Goal: Information Seeking & Learning: Find specific fact

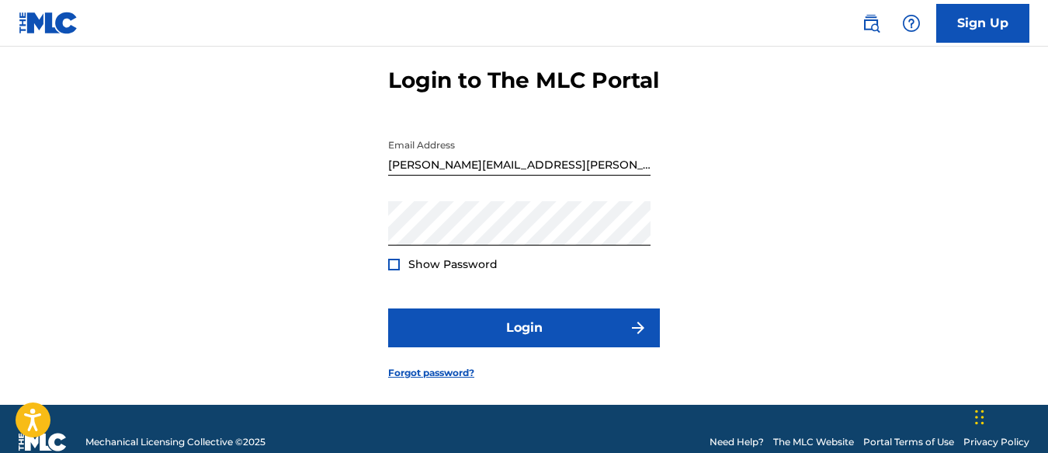
scroll to position [70, 0]
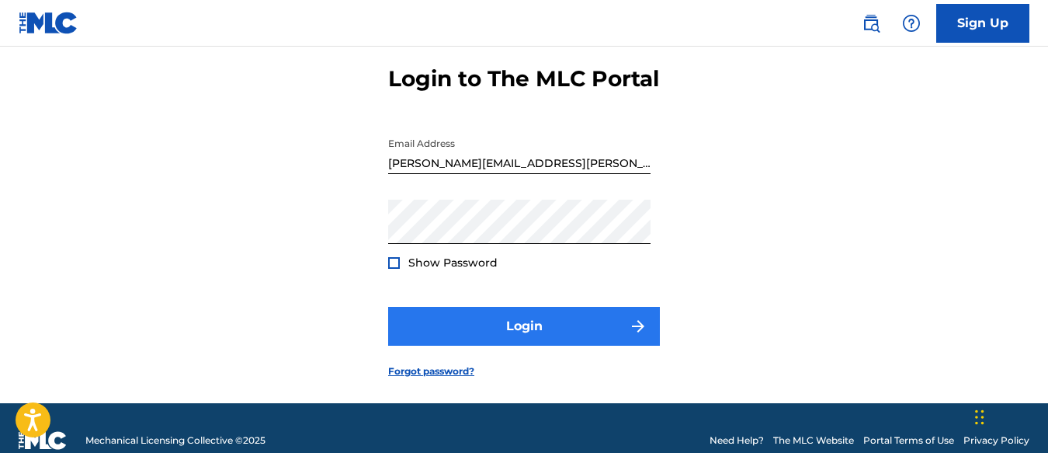
click at [523, 346] on button "Login" at bounding box center [524, 326] width 272 height 39
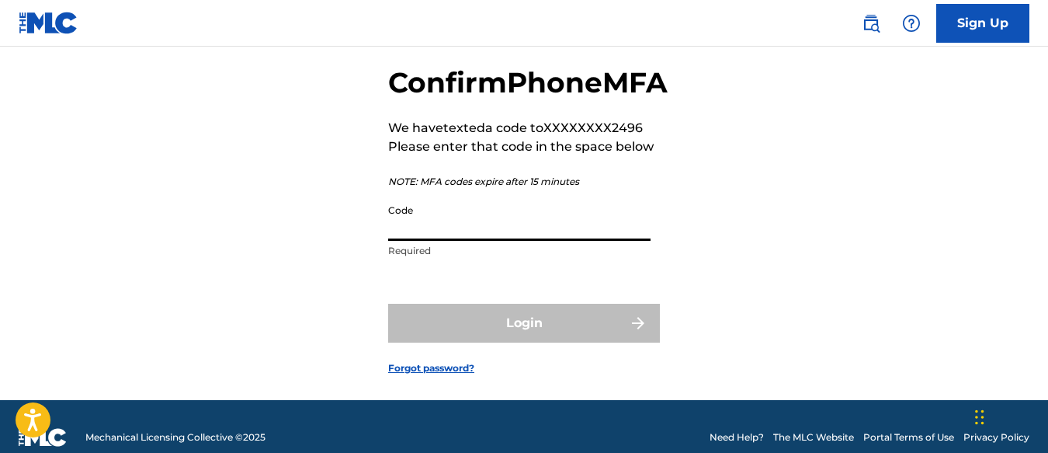
click at [473, 241] on input "Code" at bounding box center [519, 218] width 262 height 44
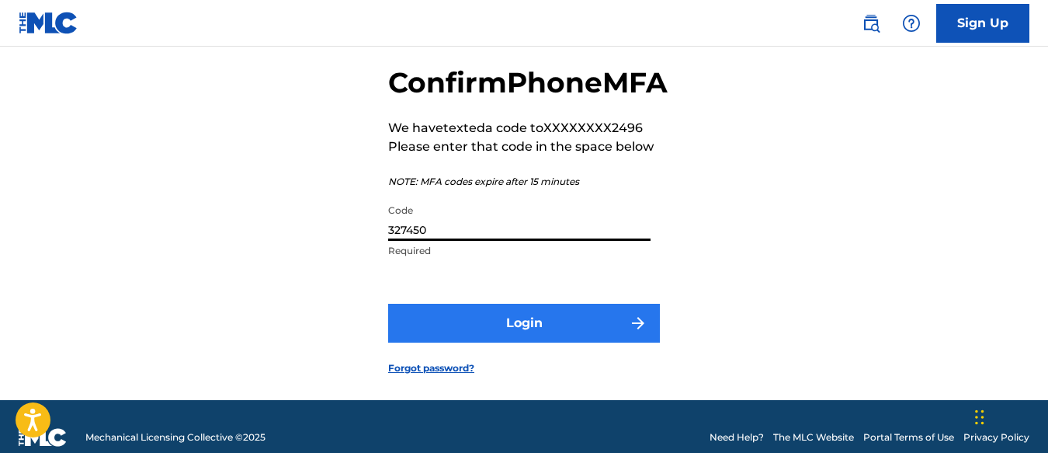
type input "327450"
click at [539, 342] on button "Login" at bounding box center [524, 323] width 272 height 39
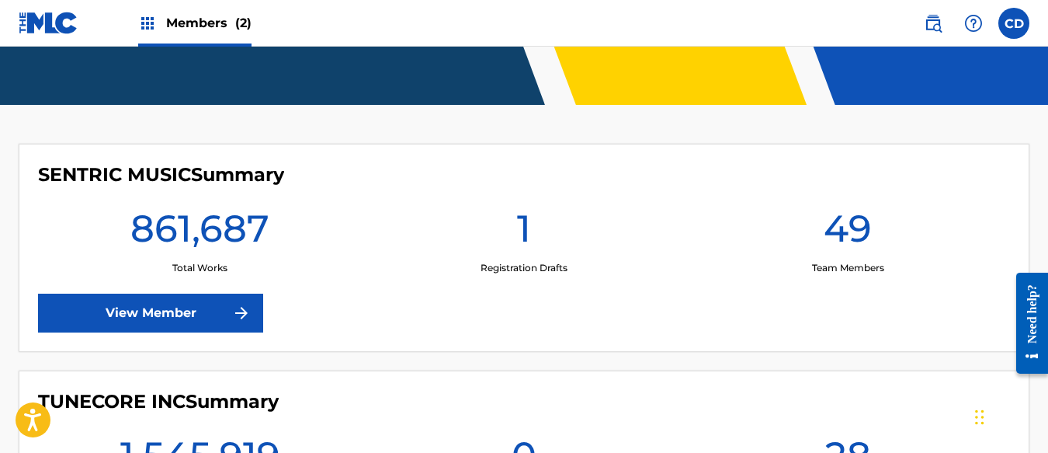
scroll to position [410, 0]
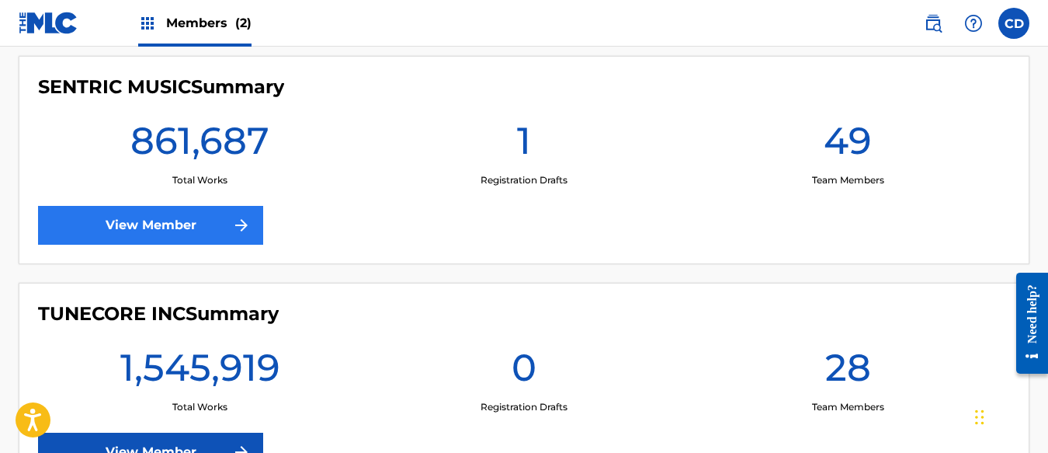
click at [199, 233] on link "View Member" at bounding box center [150, 225] width 225 height 39
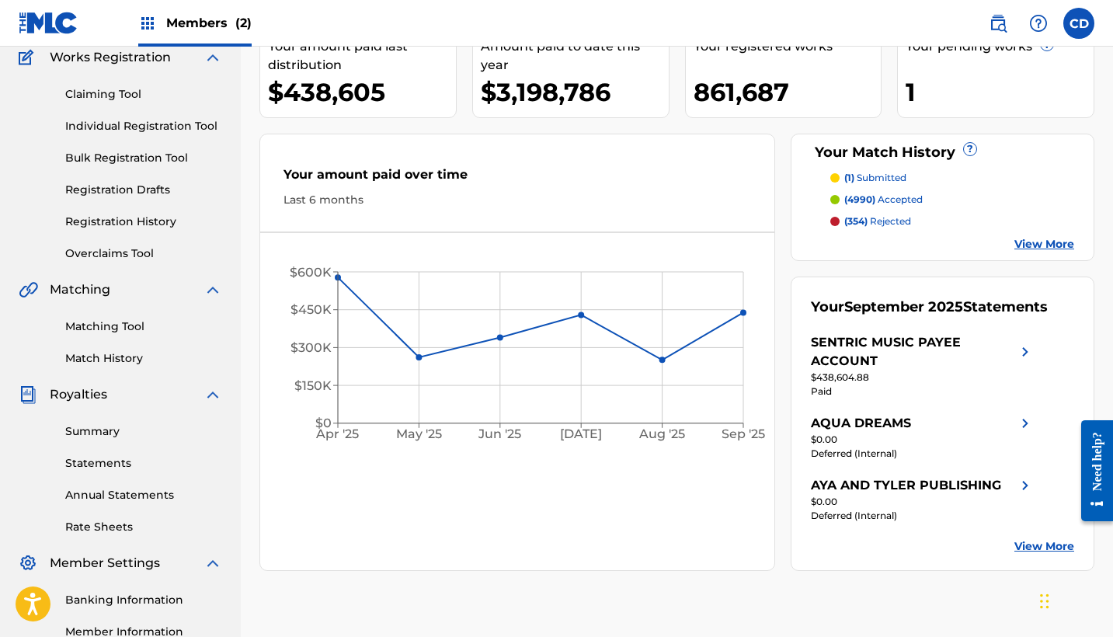
scroll to position [127, 0]
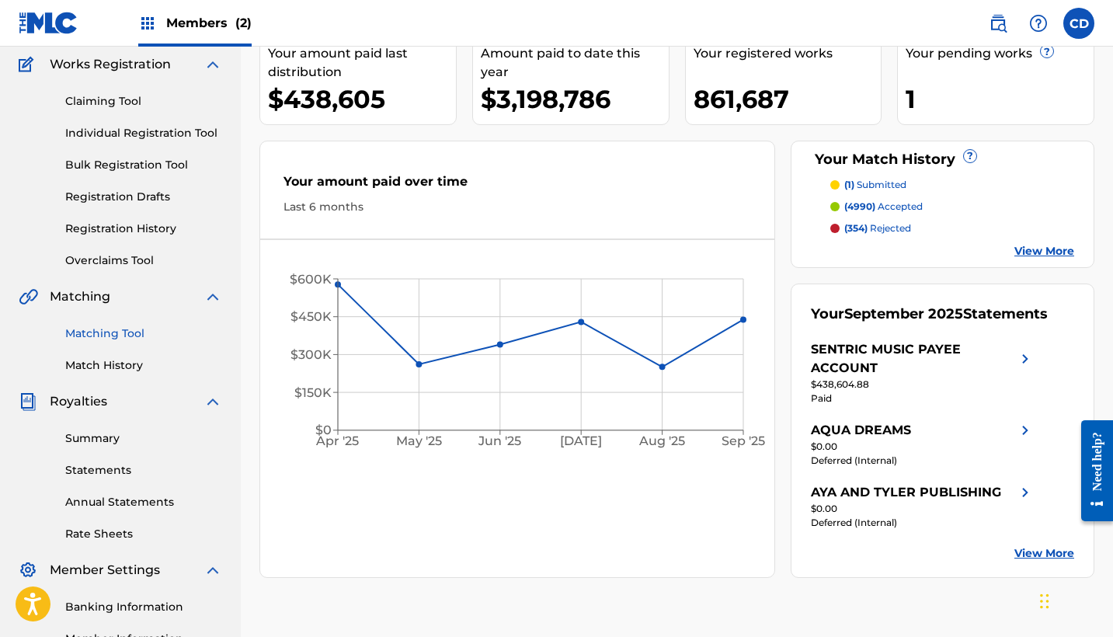
click at [131, 333] on link "Matching Tool" at bounding box center [143, 333] width 157 height 16
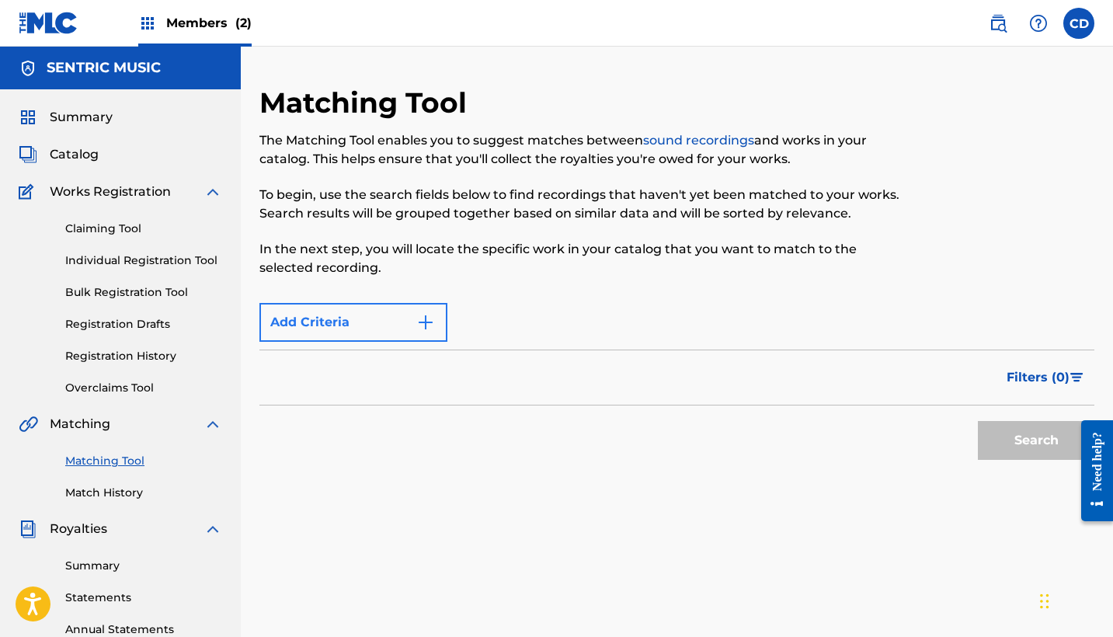
click at [401, 316] on button "Add Criteria" at bounding box center [353, 322] width 188 height 39
click at [433, 321] on img "Search Form" at bounding box center [425, 322] width 19 height 19
click at [412, 321] on div "Max Criteria Reached" at bounding box center [353, 322] width 188 height 39
click at [210, 426] on img at bounding box center [212, 424] width 19 height 19
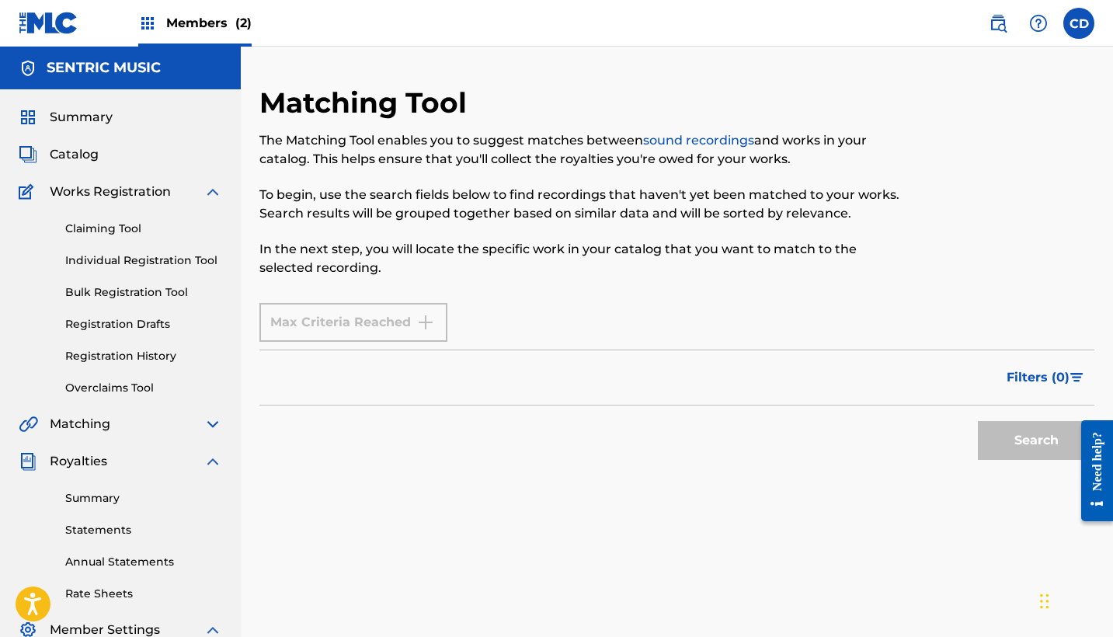
click at [202, 20] on span "Members (2)" at bounding box center [208, 23] width 85 height 18
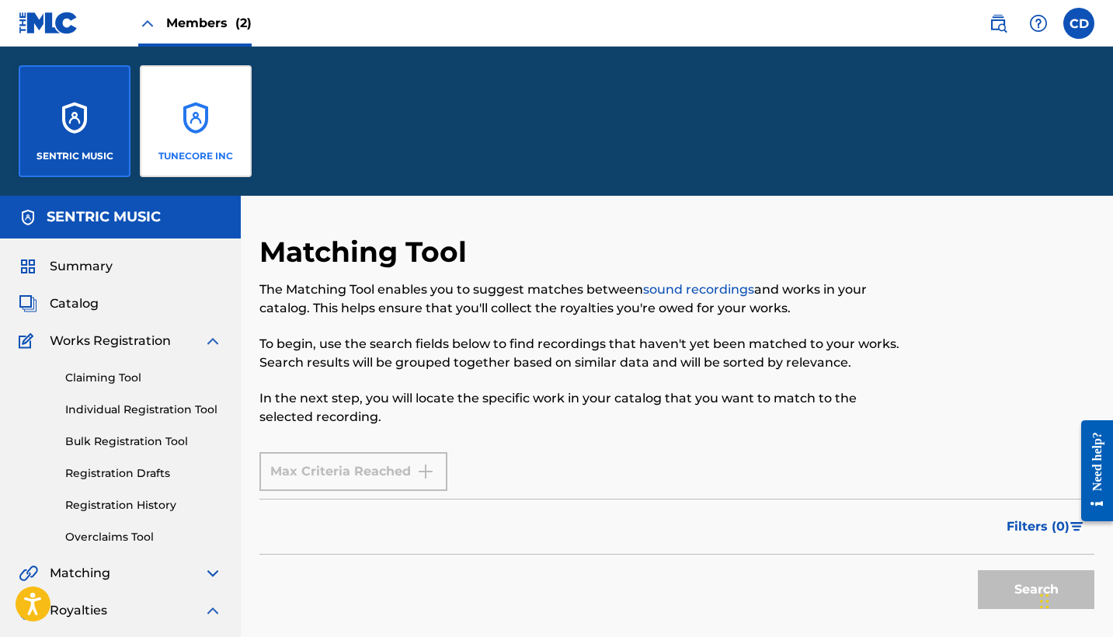
click at [175, 119] on div "TUNECORE INC" at bounding box center [196, 121] width 112 height 112
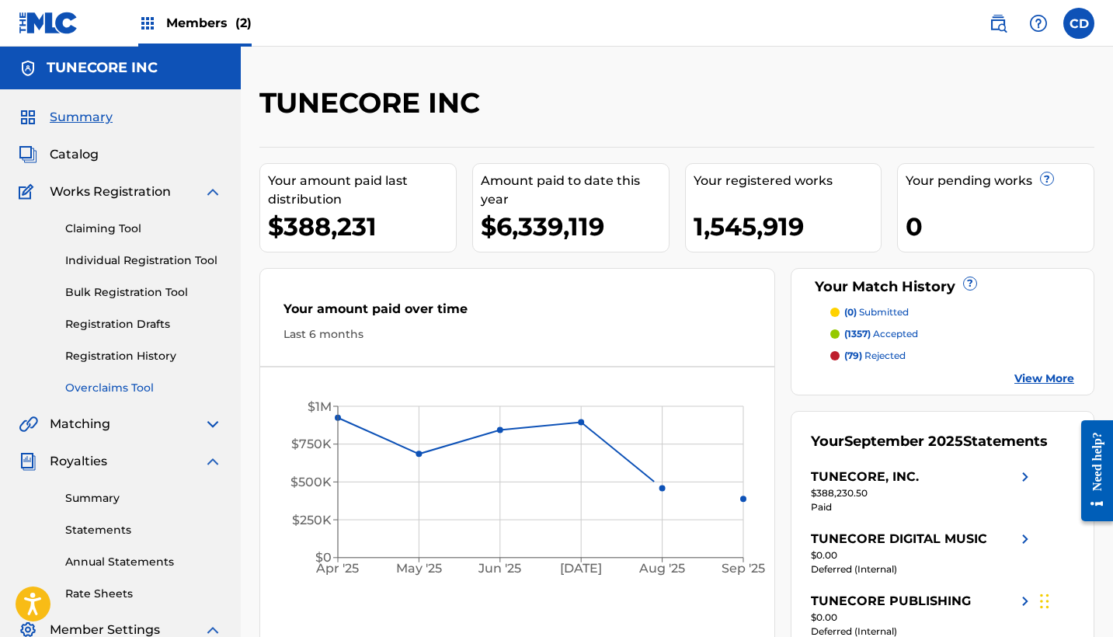
scroll to position [124, 0]
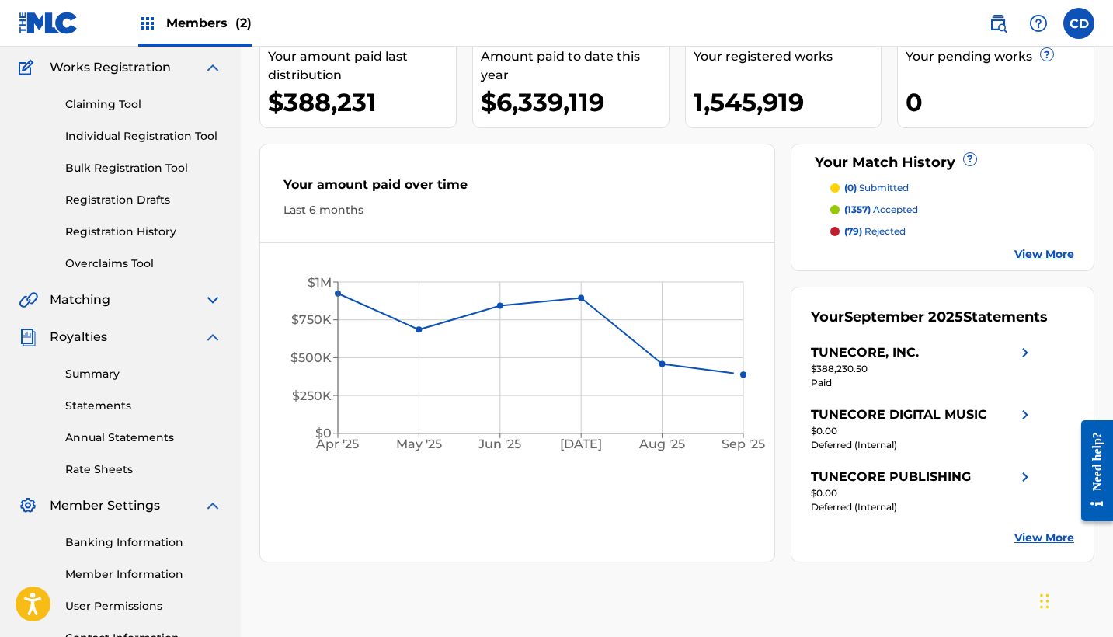
click at [125, 284] on div "Summary Catalog Works Registration Claiming Tool Individual Registration Tool B…" at bounding box center [120, 330] width 241 height 731
click at [106, 304] on span "Matching" at bounding box center [80, 299] width 61 height 19
click at [229, 303] on div "Summary Catalog Works Registration Claiming Tool Individual Registration Tool B…" at bounding box center [120, 330] width 241 height 731
click at [219, 302] on img at bounding box center [212, 299] width 19 height 19
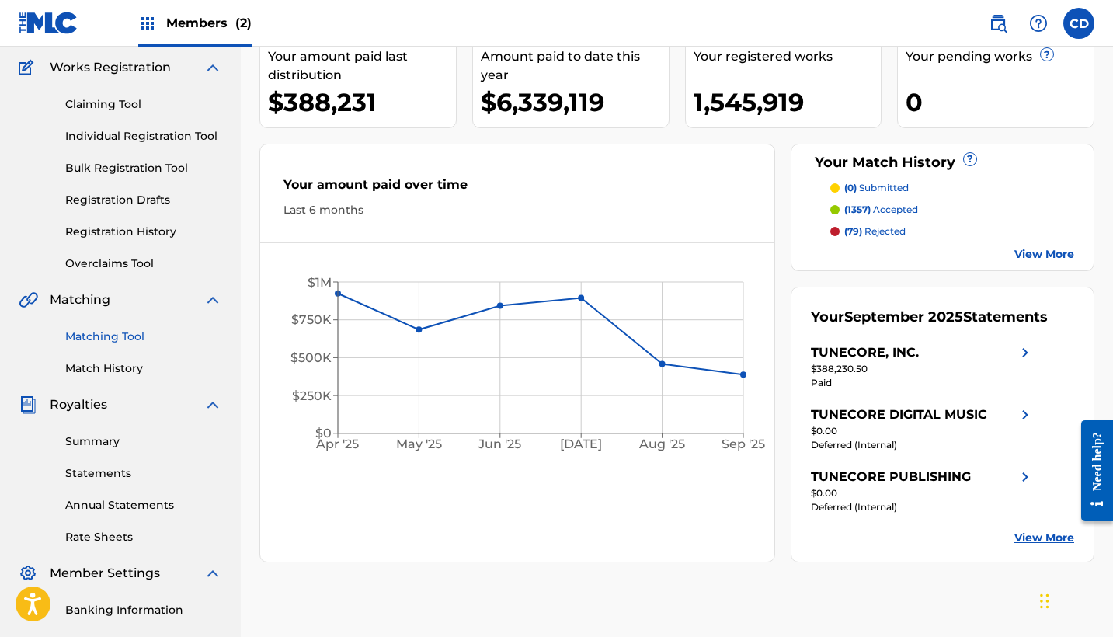
click at [140, 340] on link "Matching Tool" at bounding box center [143, 336] width 157 height 16
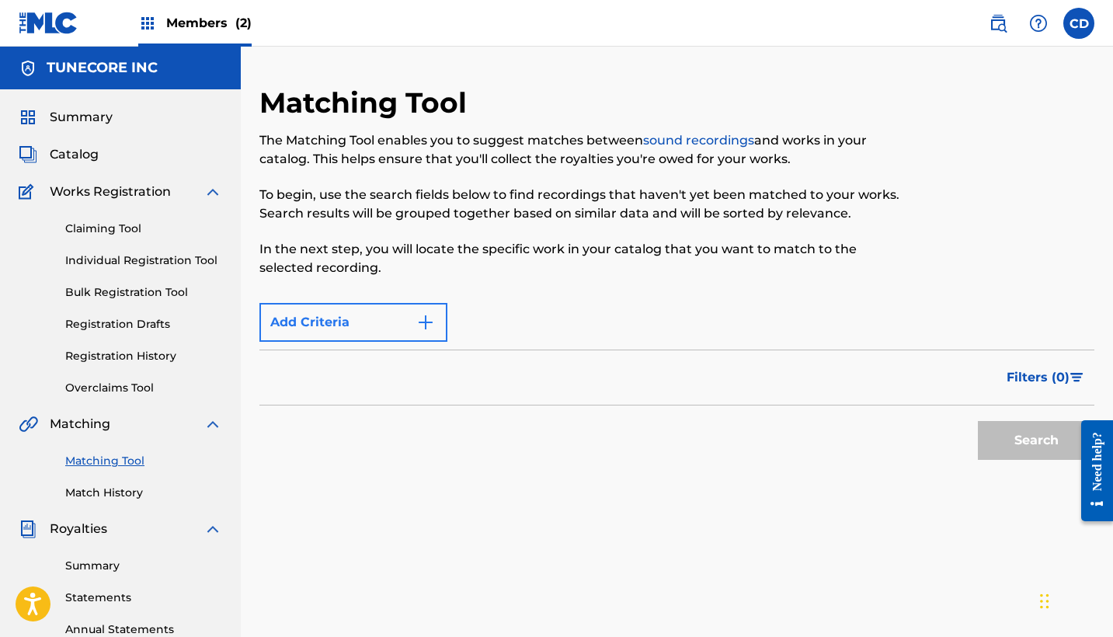
click at [415, 313] on button "Add Criteria" at bounding box center [353, 322] width 188 height 39
click at [432, 320] on img "Search Form" at bounding box center [425, 322] width 19 height 19
click at [379, 319] on div "Max Criteria Reached" at bounding box center [353, 322] width 188 height 39
click at [1015, 432] on div "Search" at bounding box center [1032, 436] width 124 height 62
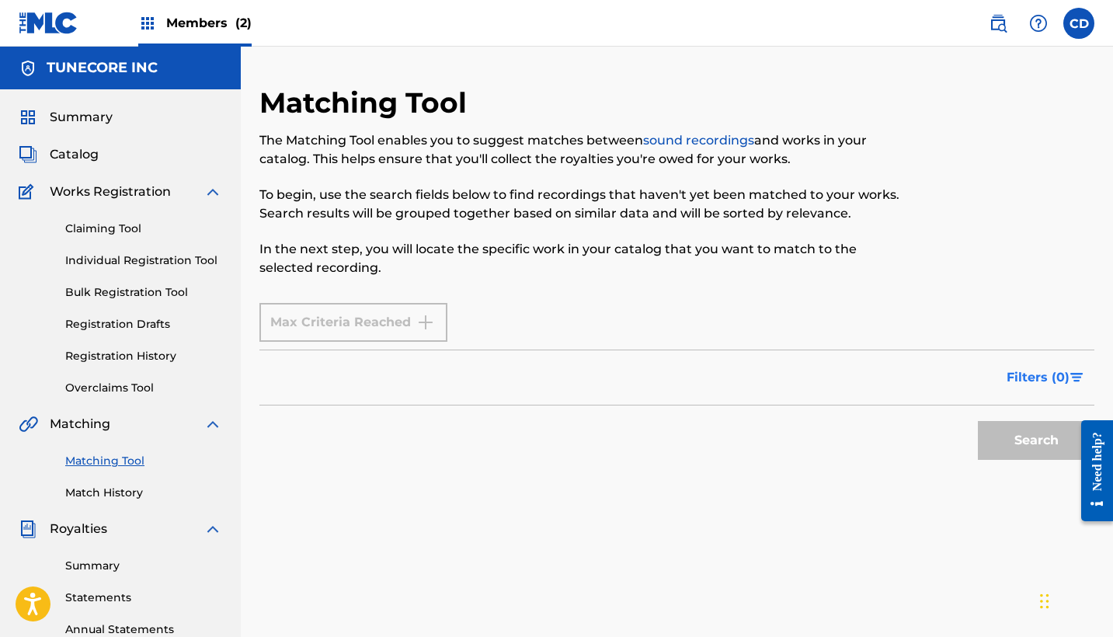
click at [1047, 367] on button "Filters ( 0 )" at bounding box center [1045, 377] width 97 height 39
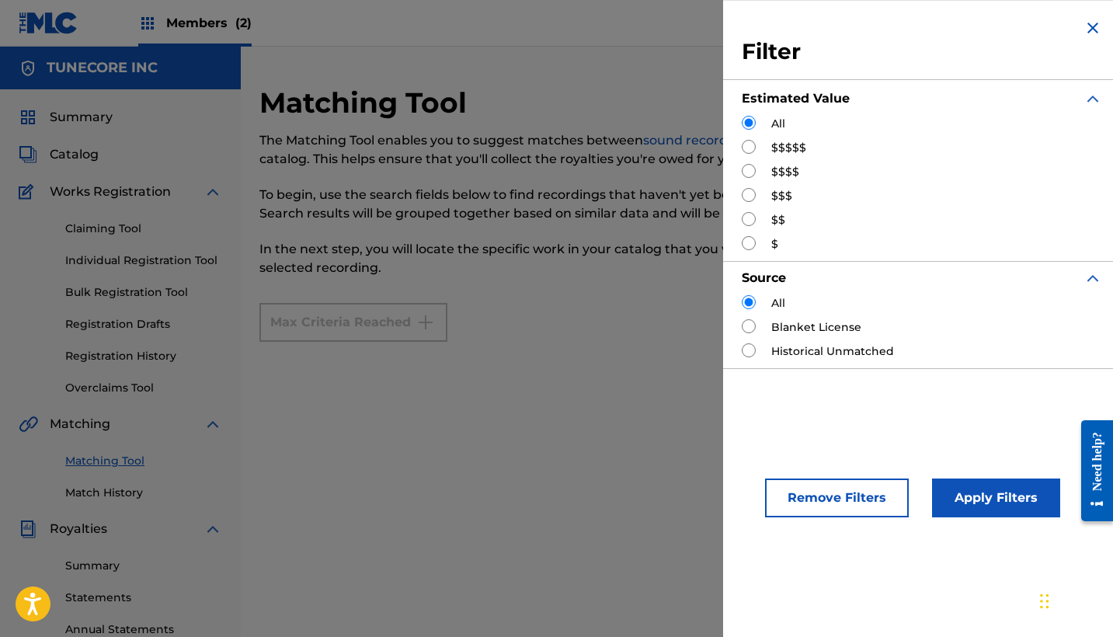
click at [596, 254] on p "In the next step, you will locate the specific work in your catalog that you wa…" at bounding box center [580, 258] width 643 height 37
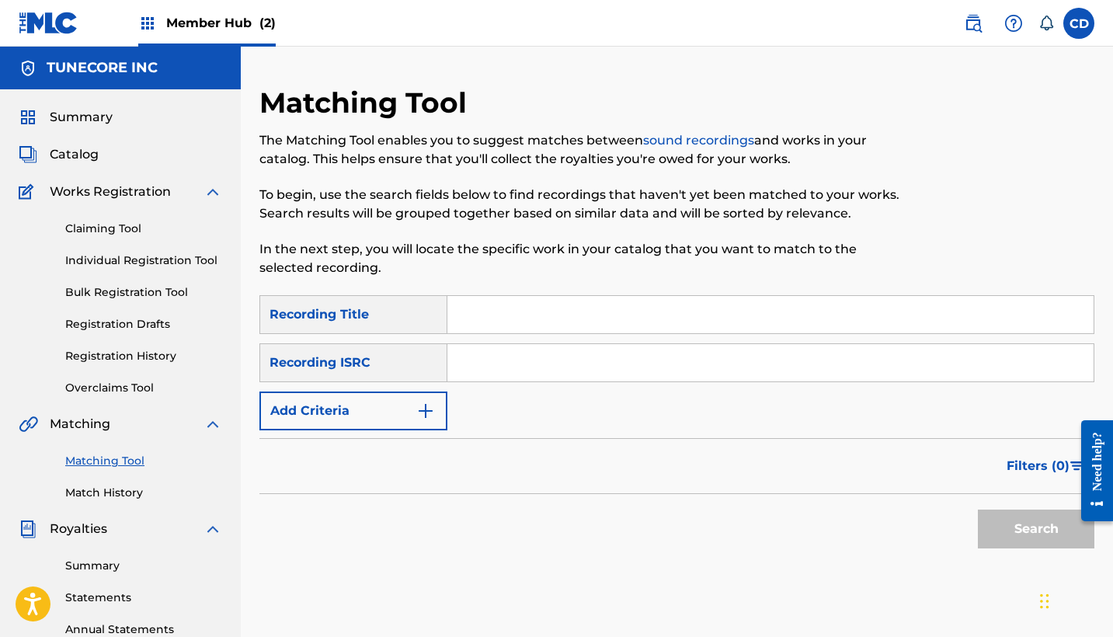
click at [503, 321] on input "Search Form" at bounding box center [770, 314] width 646 height 37
click at [417, 314] on div "Recording Title" at bounding box center [353, 314] width 188 height 39
click at [421, 405] on img "Search Form" at bounding box center [425, 410] width 19 height 19
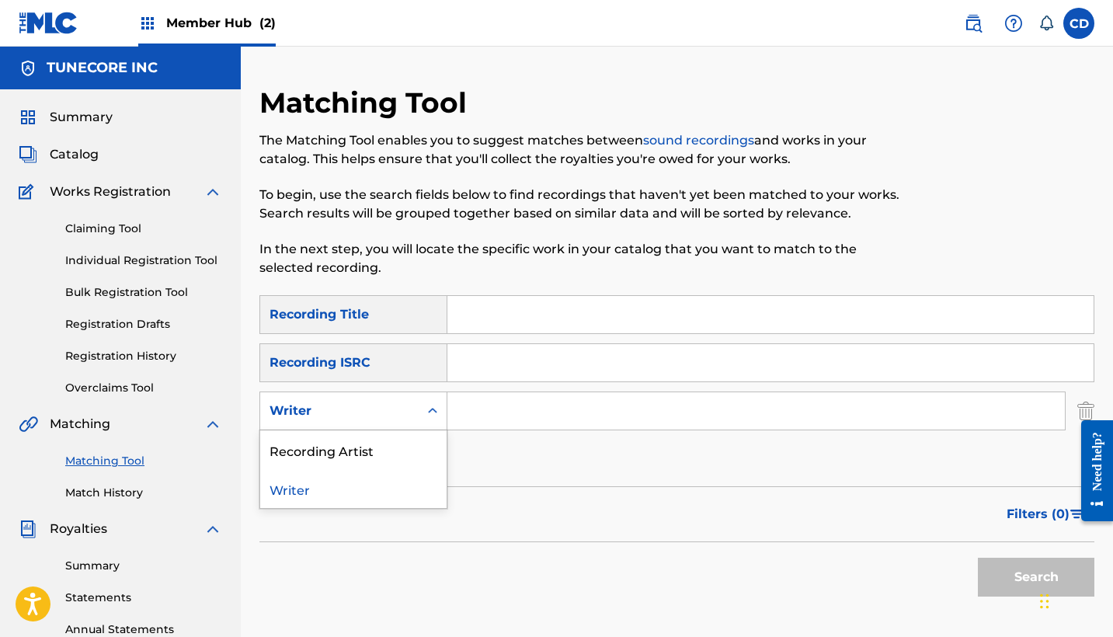
click at [365, 408] on div "Writer" at bounding box center [339, 410] width 140 height 19
click at [360, 445] on div "Recording Artist" at bounding box center [353, 449] width 186 height 39
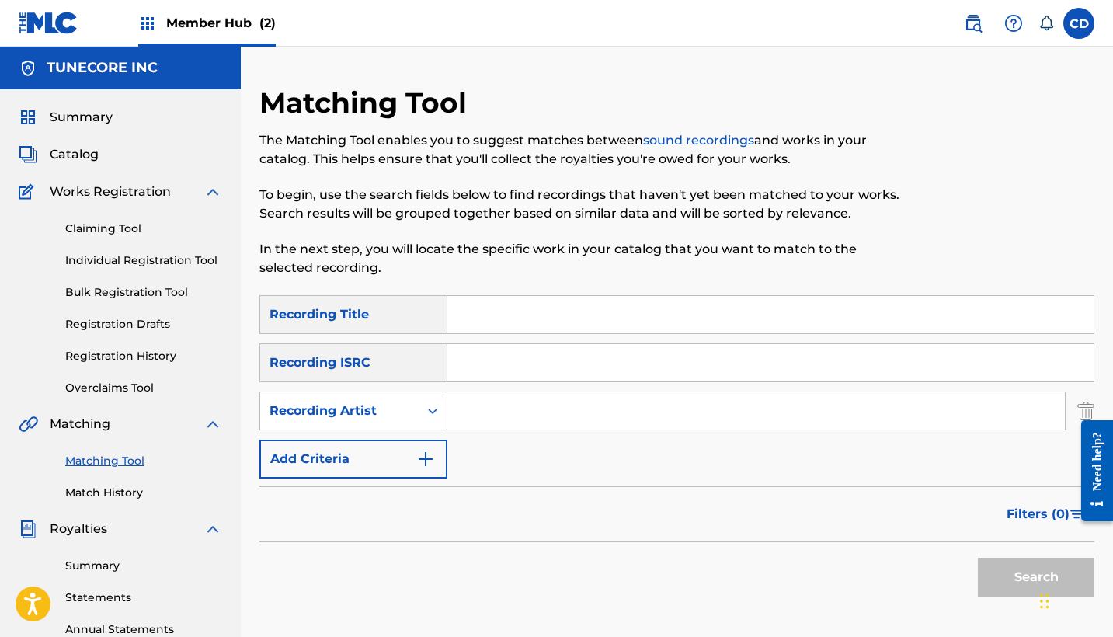
click at [485, 398] on input "Search Form" at bounding box center [755, 410] width 617 height 37
type input "Balu Brigada"
click at [1031, 581] on button "Search" at bounding box center [1036, 577] width 116 height 39
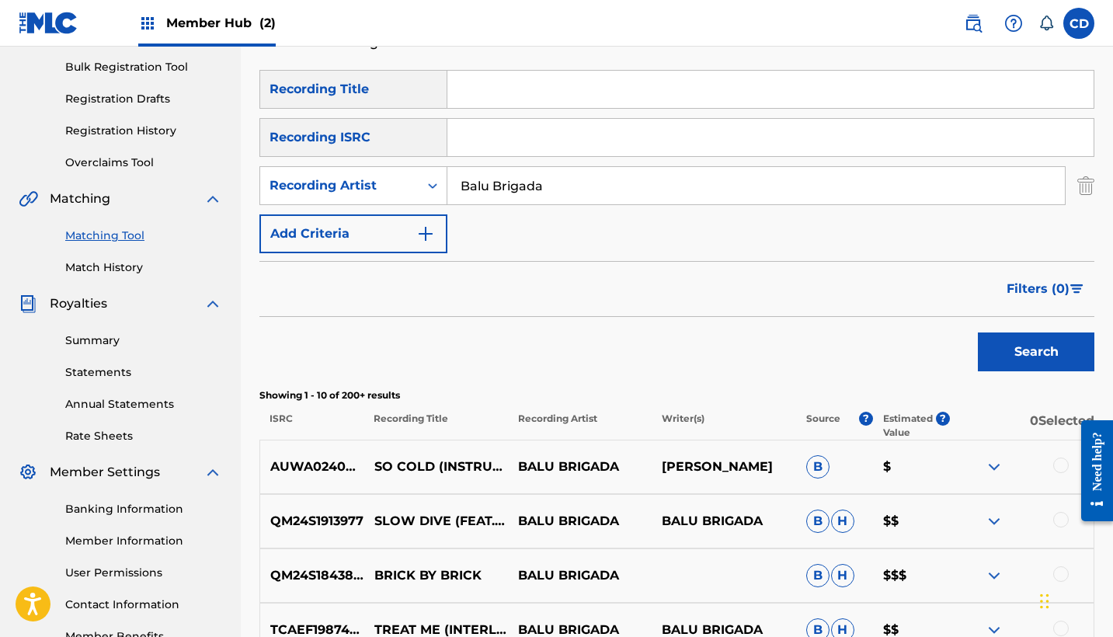
scroll to position [231, 0]
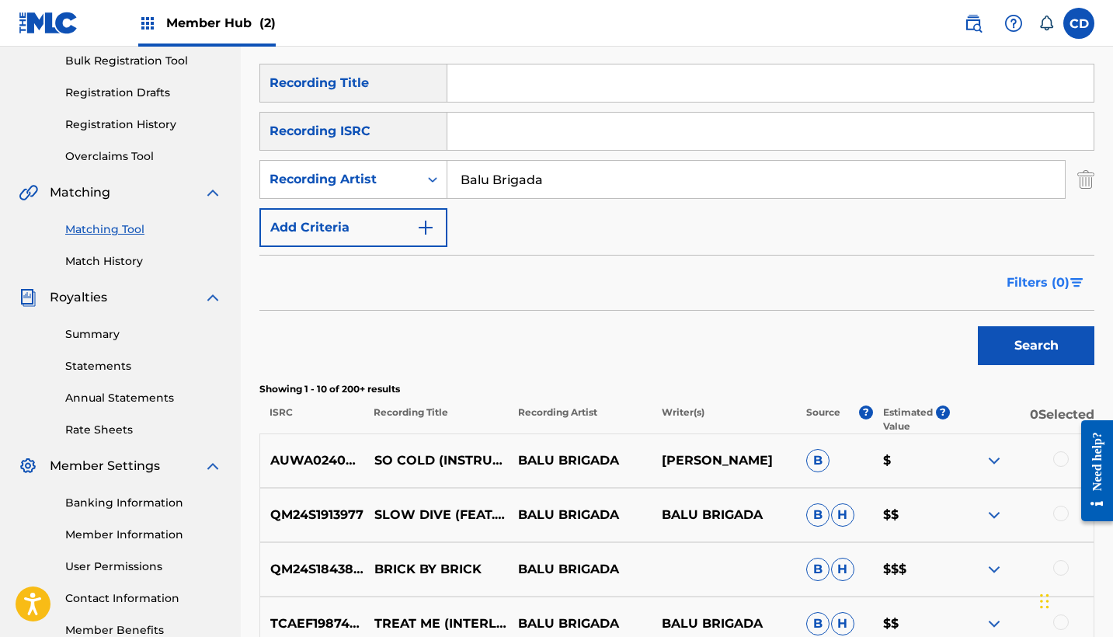
click at [1091, 286] on button "Filters ( 0 )" at bounding box center [1045, 282] width 97 height 39
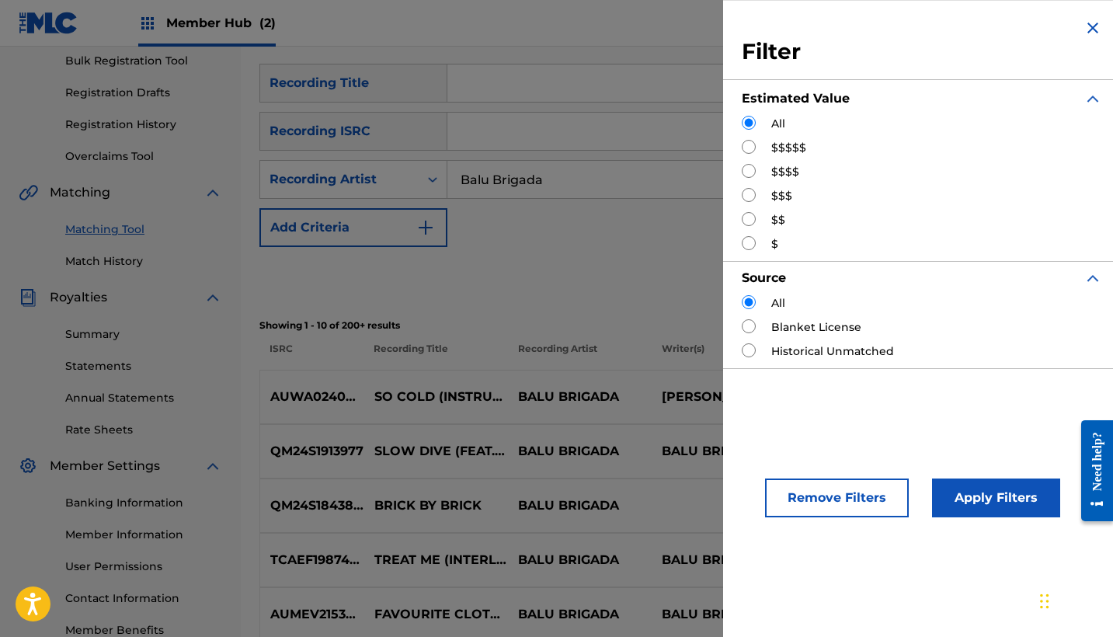
click at [752, 150] on input "Search Form" at bounding box center [749, 147] width 14 height 14
radio input "true"
click at [981, 493] on button "Apply Filters" at bounding box center [996, 497] width 128 height 39
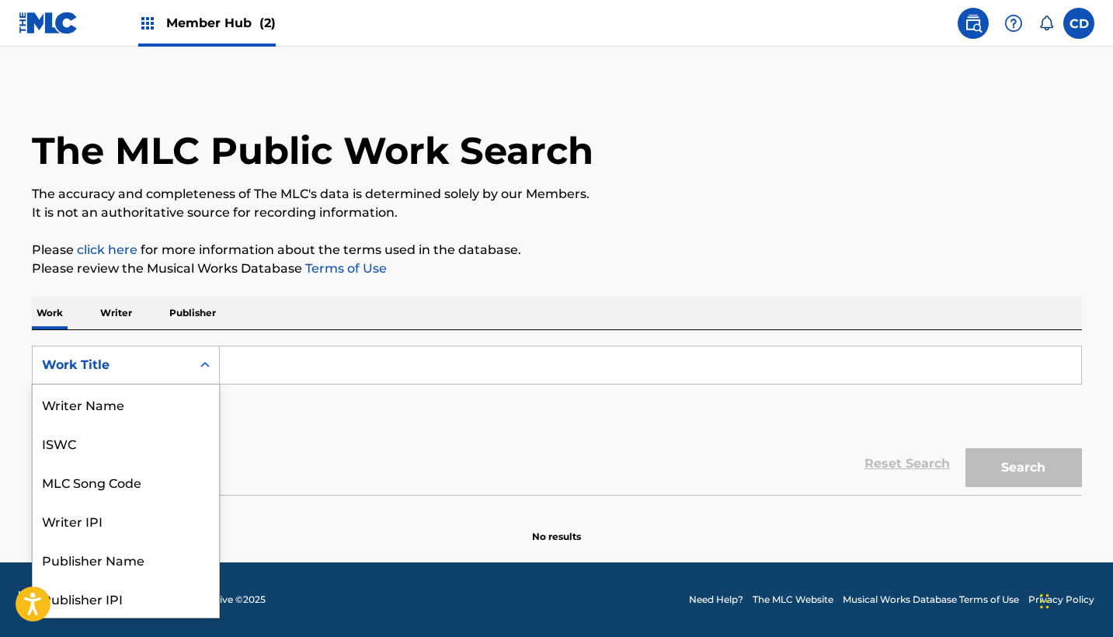
click at [205, 368] on icon "Search Form" at bounding box center [205, 365] width 16 height 16
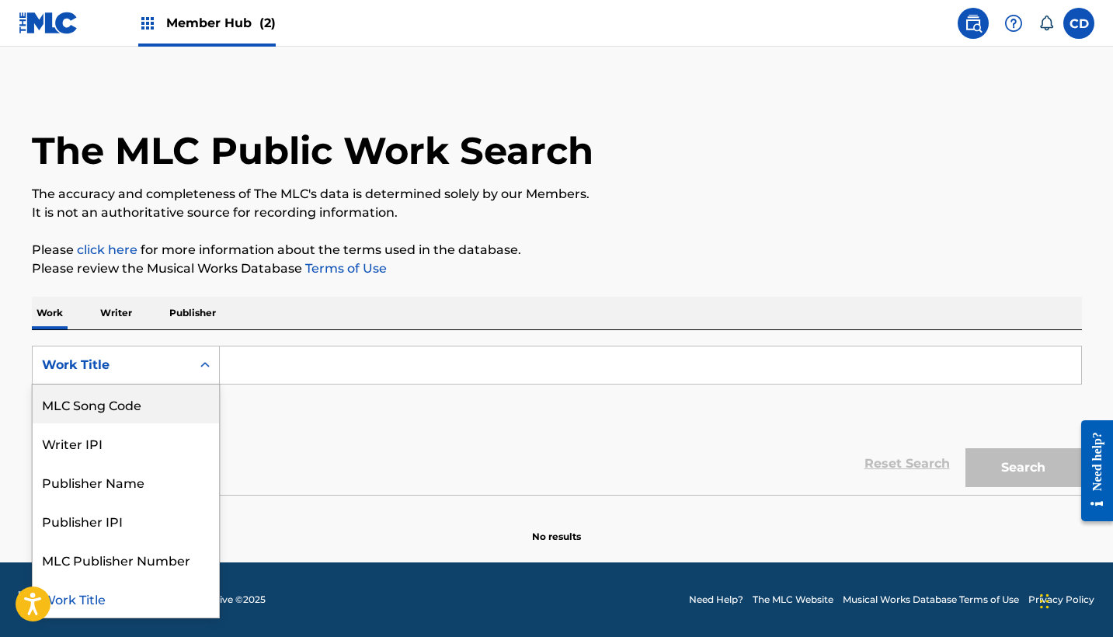
click at [120, 315] on p "Writer" at bounding box center [116, 313] width 41 height 33
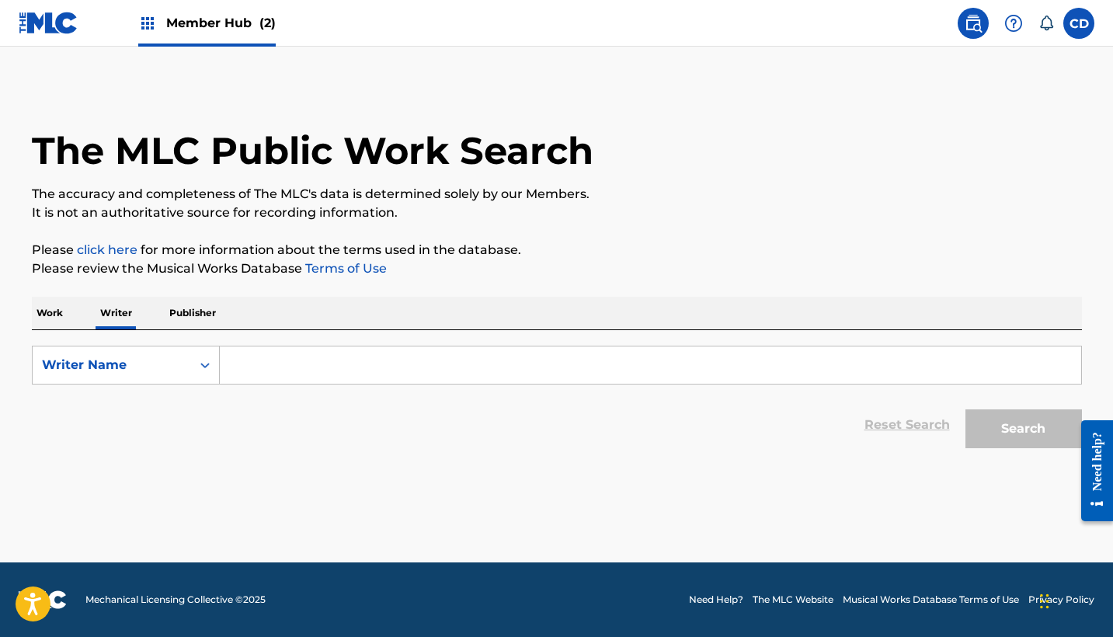
click at [346, 389] on form "SearchWithCriteria30d2e3ee-81cf-419a-8fe9-ba452d41cc43 Writer Name Reset Search…" at bounding box center [557, 401] width 1050 height 110
click at [328, 364] on input "Search Form" at bounding box center [650, 364] width 861 height 37
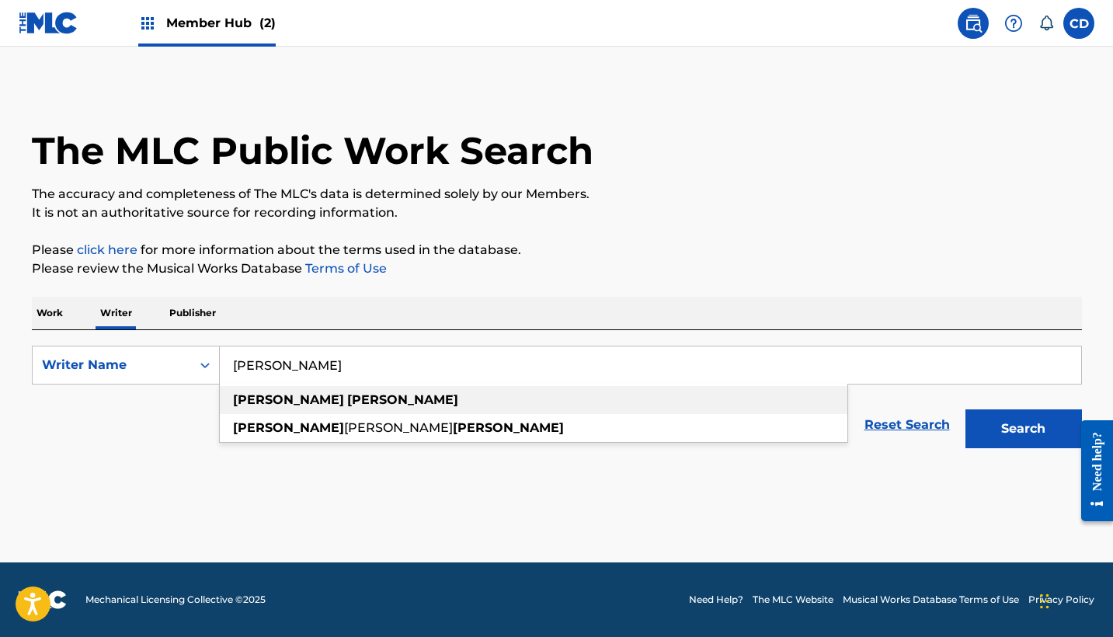
click at [347, 403] on strong "[PERSON_NAME]" at bounding box center [402, 399] width 111 height 15
type input "[PERSON_NAME]"
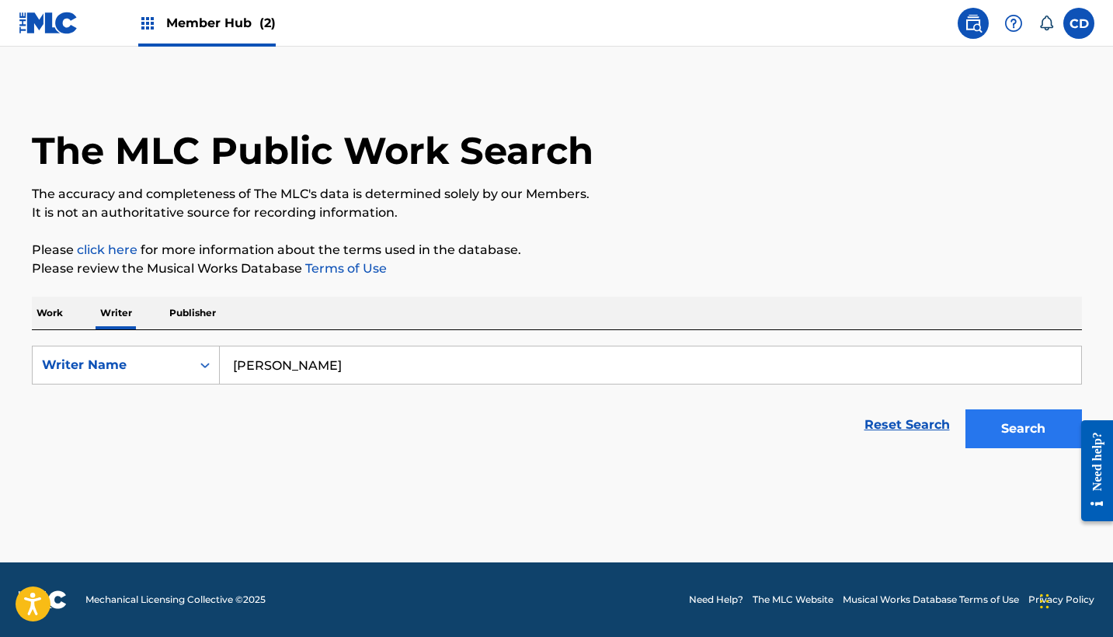
click at [1009, 432] on button "Search" at bounding box center [1023, 428] width 116 height 39
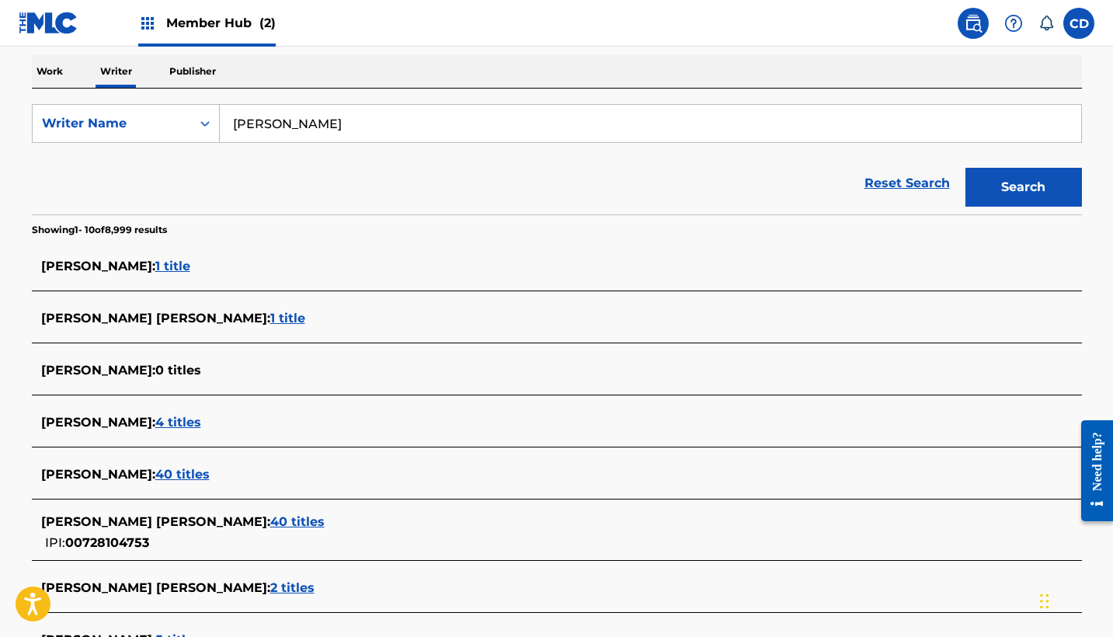
scroll to position [271, 0]
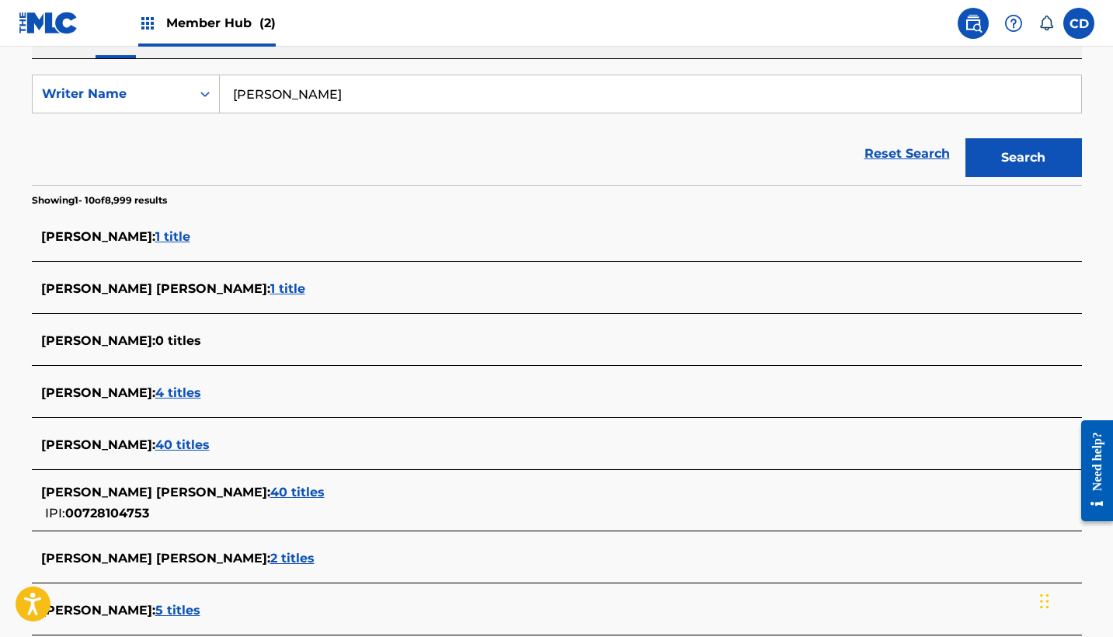
click at [290, 486] on span "40 titles" at bounding box center [297, 492] width 54 height 15
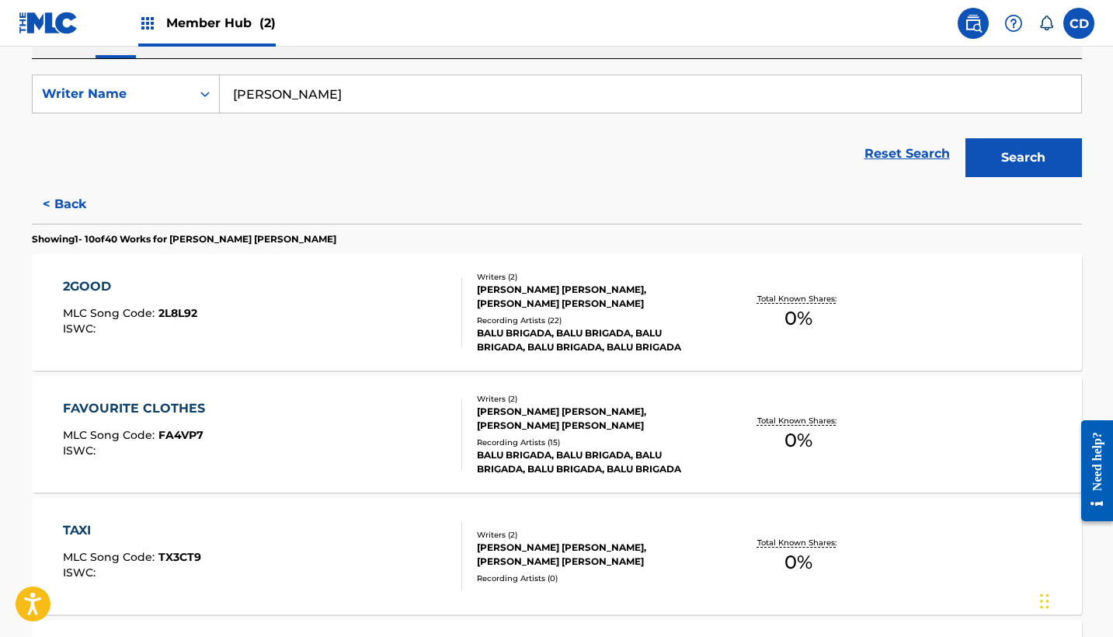
click at [594, 313] on div "Writers ( 2 ) [PERSON_NAME] [PERSON_NAME], [PERSON_NAME] [PERSON_NAME] Recordin…" at bounding box center [586, 312] width 249 height 83
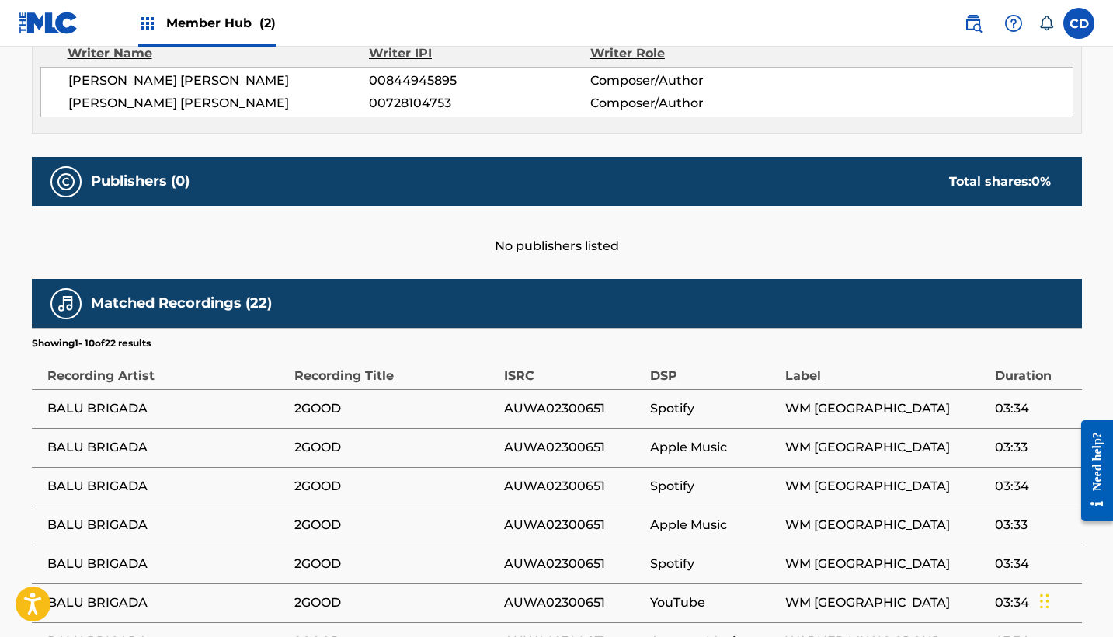
scroll to position [314, 0]
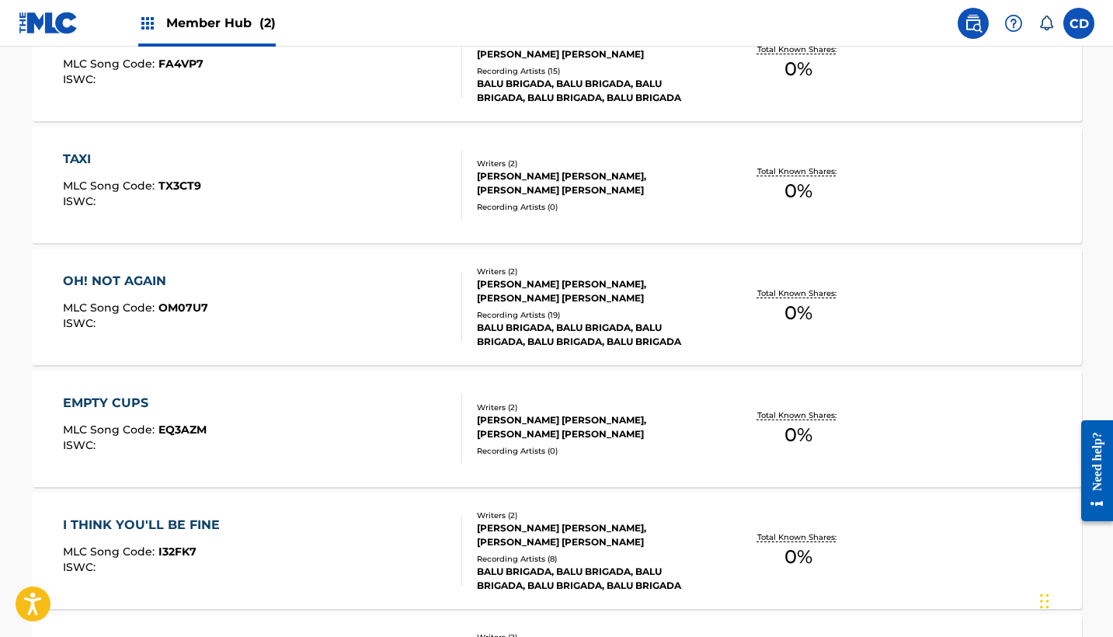
scroll to position [855, 0]
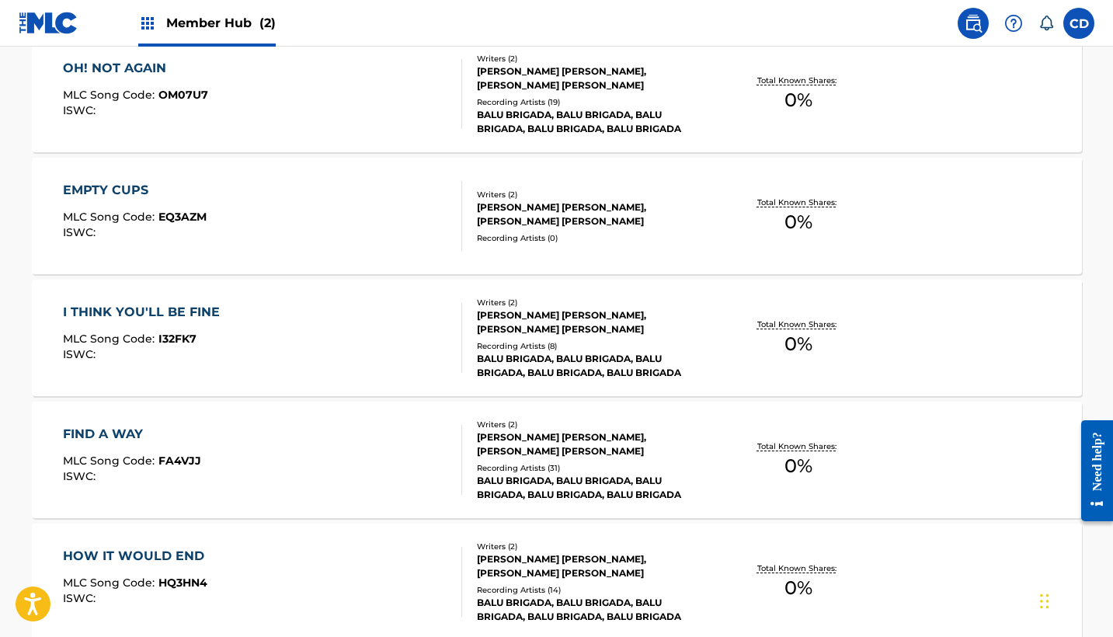
click at [523, 348] on div "Recording Artists ( 8 )" at bounding box center [594, 346] width 234 height 12
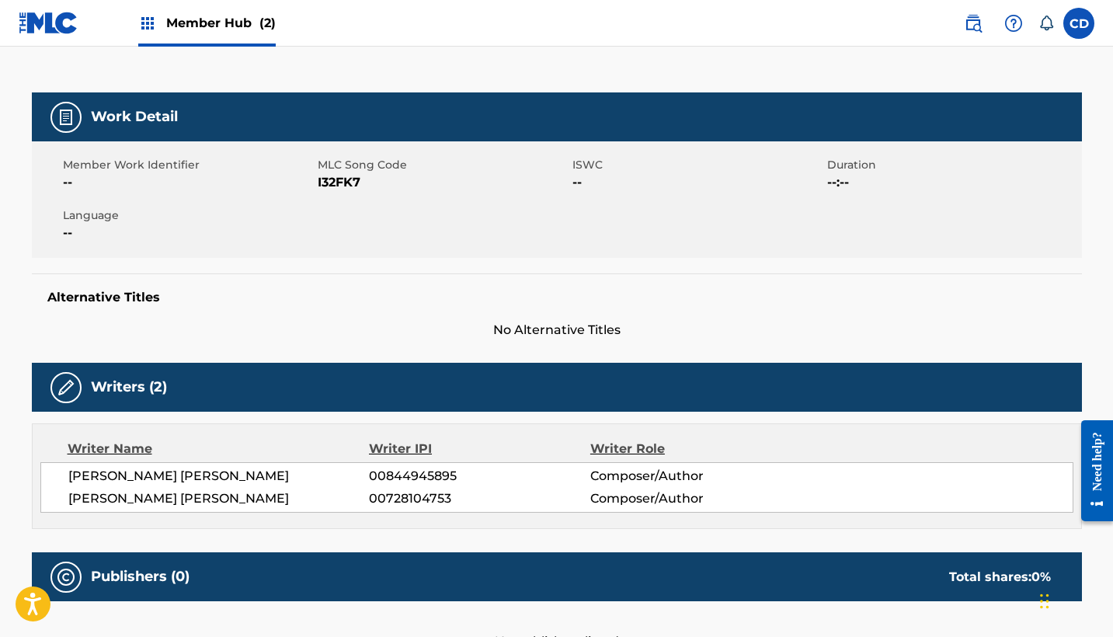
scroll to position [542, 0]
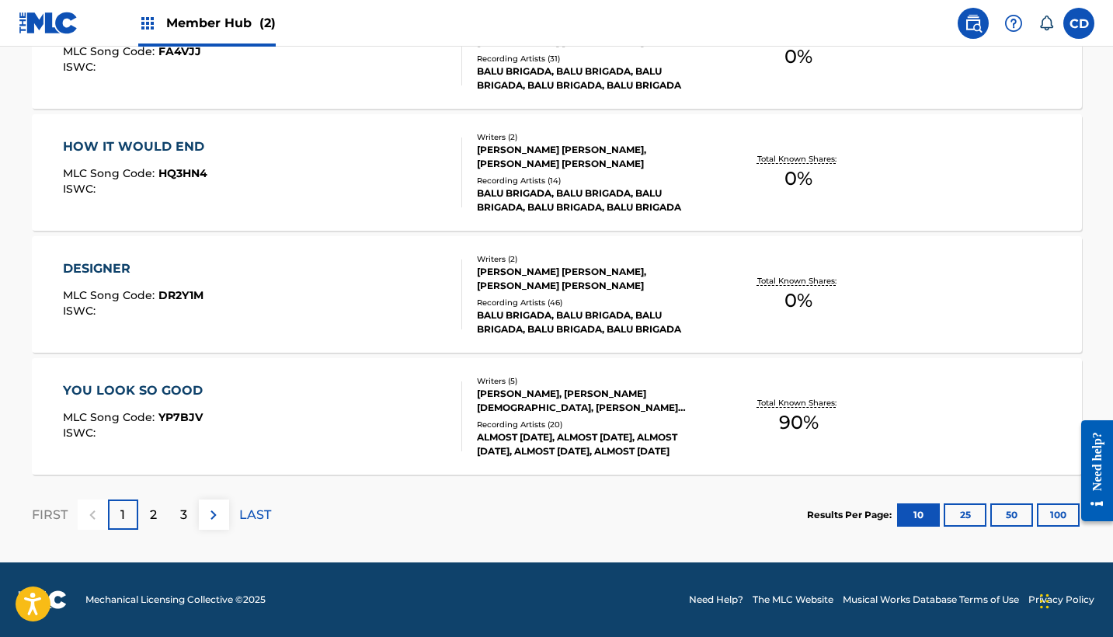
scroll to position [1264, 0]
click at [534, 404] on div "[PERSON_NAME], [PERSON_NAME][DEMOGRAPHIC_DATA], [PERSON_NAME] [PERSON_NAME], [P…" at bounding box center [594, 401] width 234 height 28
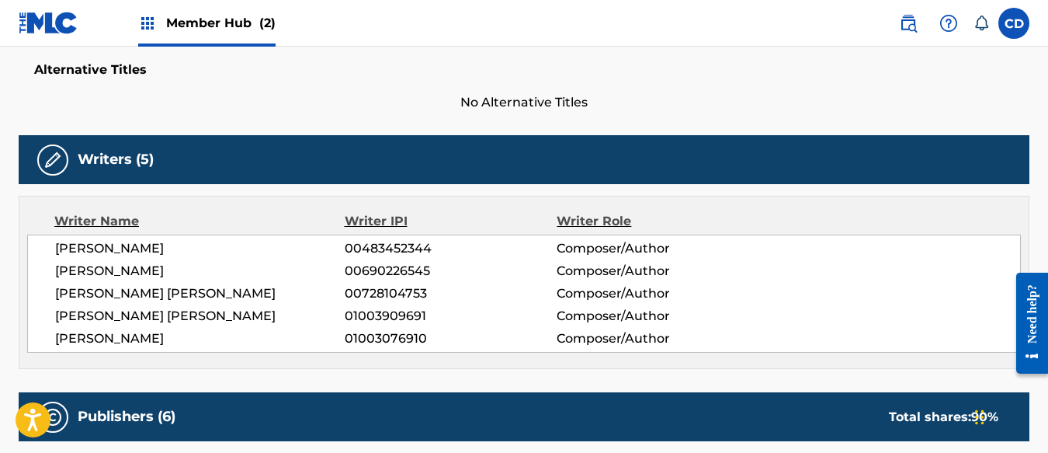
scroll to position [419, 0]
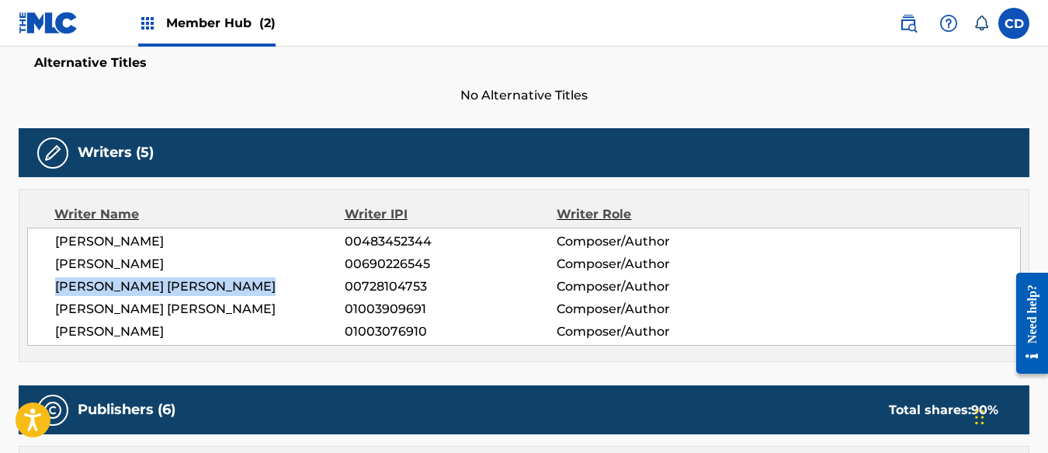
drag, startPoint x: 272, startPoint y: 288, endPoint x: 55, endPoint y: 282, distance: 216.7
click at [55, 282] on span "[PERSON_NAME] [PERSON_NAME]" at bounding box center [200, 286] width 290 height 19
copy span "[PERSON_NAME] [PERSON_NAME]"
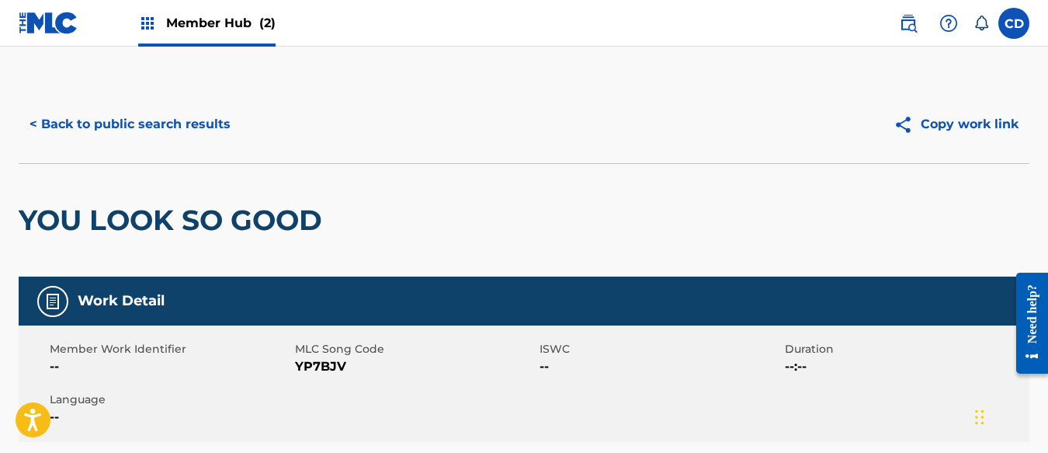
scroll to position [0, 0]
